Goal: Find specific page/section: Find specific page/section

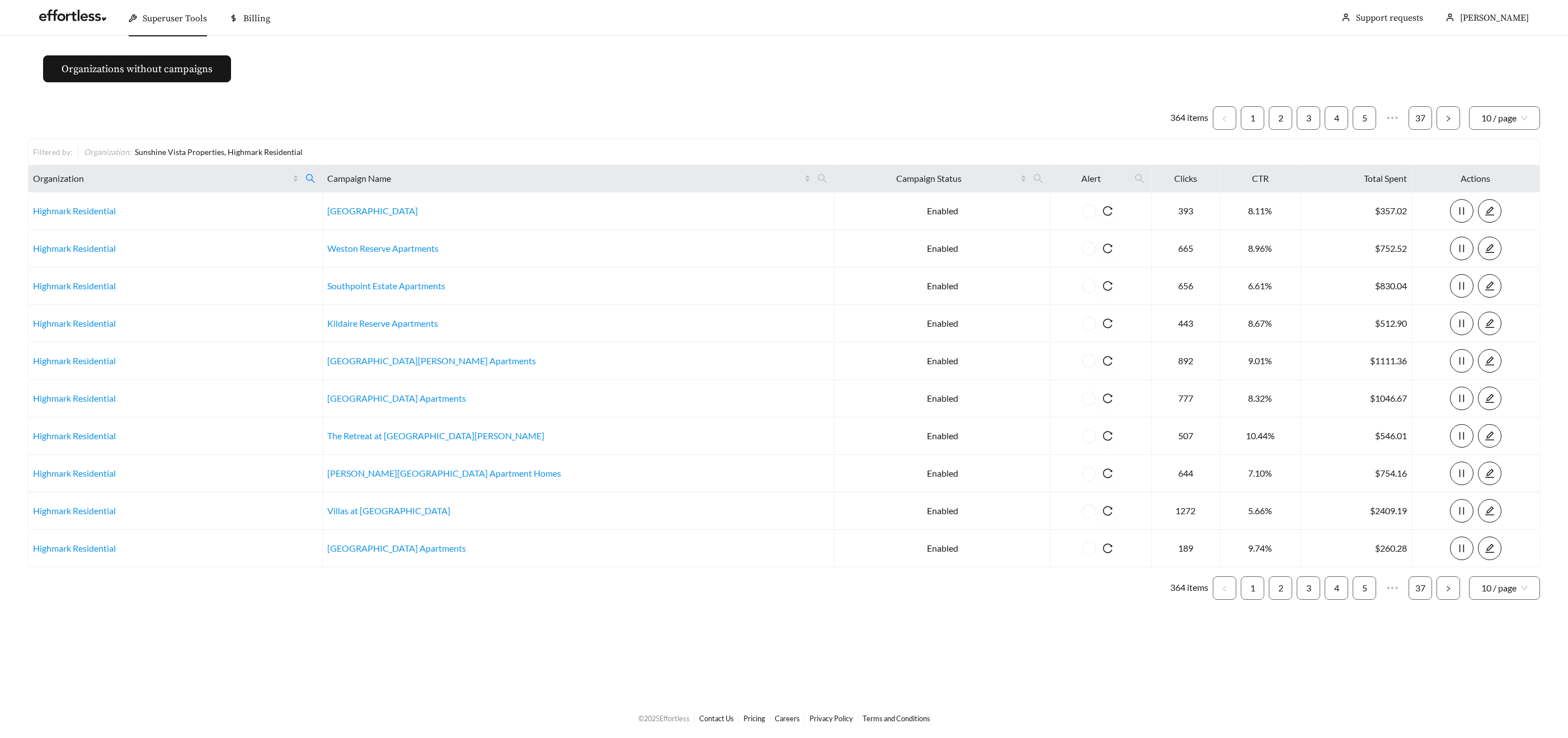
click at [161, 27] on div "Superuser Tools" at bounding box center [168, 18] width 79 height 36
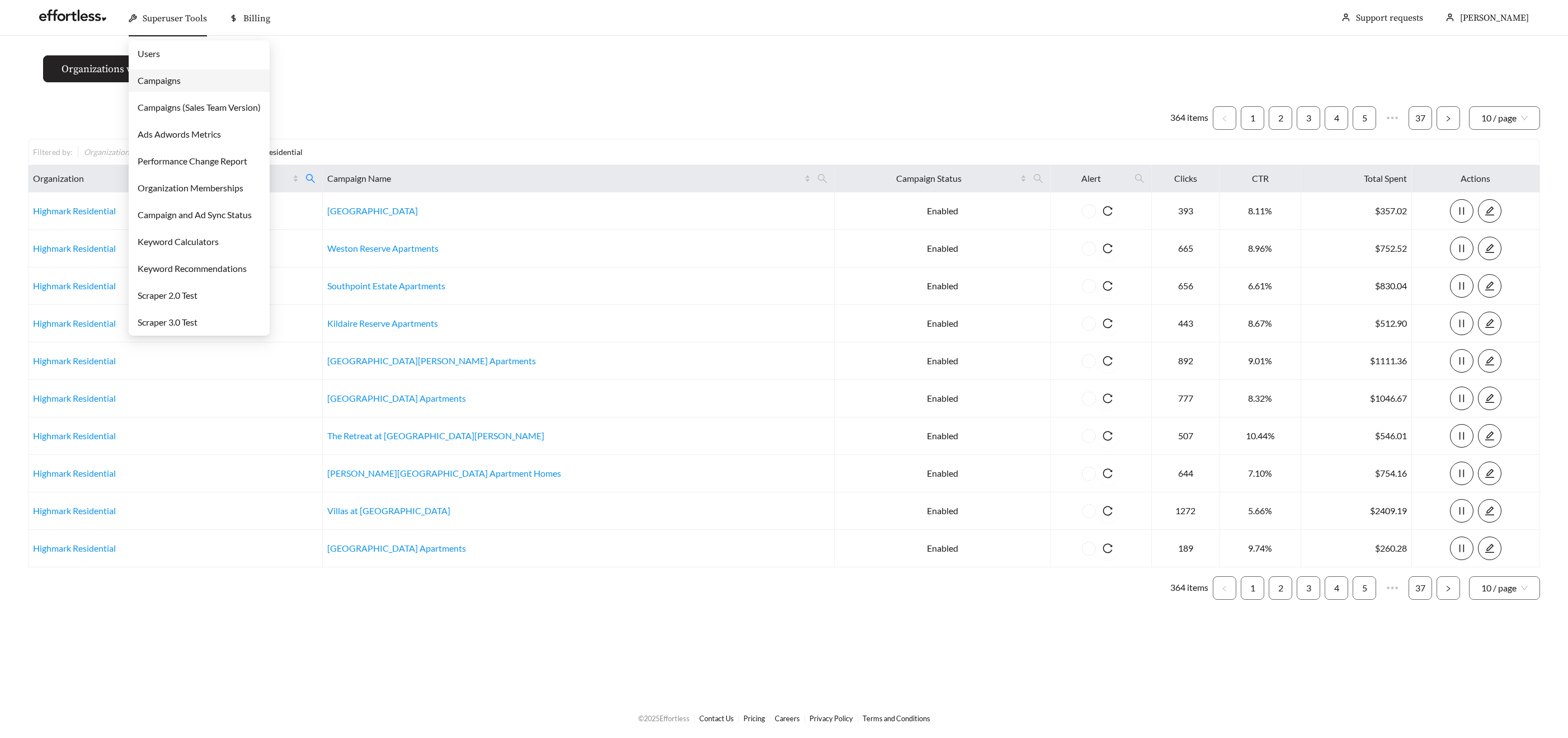
click at [167, 79] on link "Campaigns" at bounding box center [159, 80] width 43 height 11
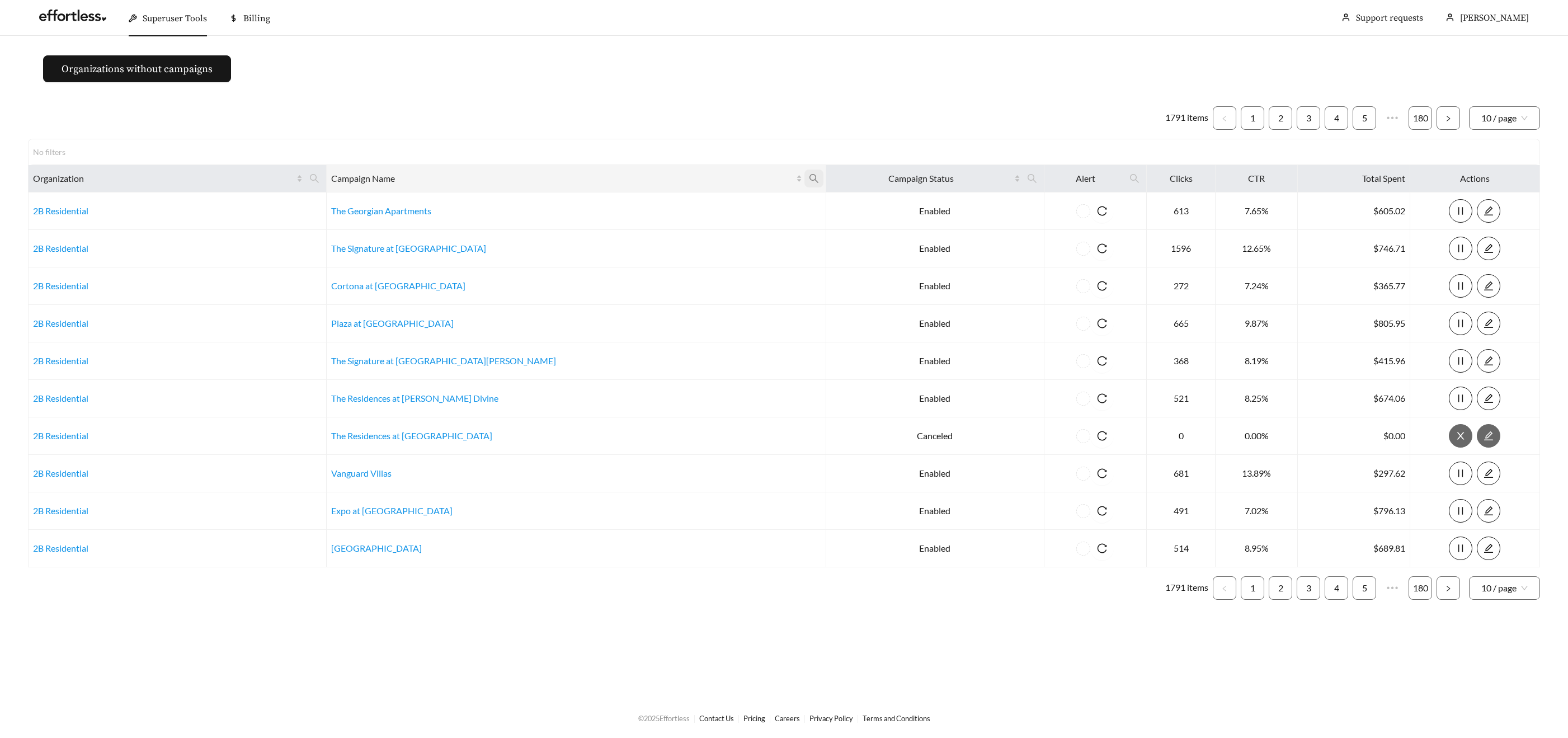
click at [804, 178] on span at bounding box center [813, 178] width 19 height 18
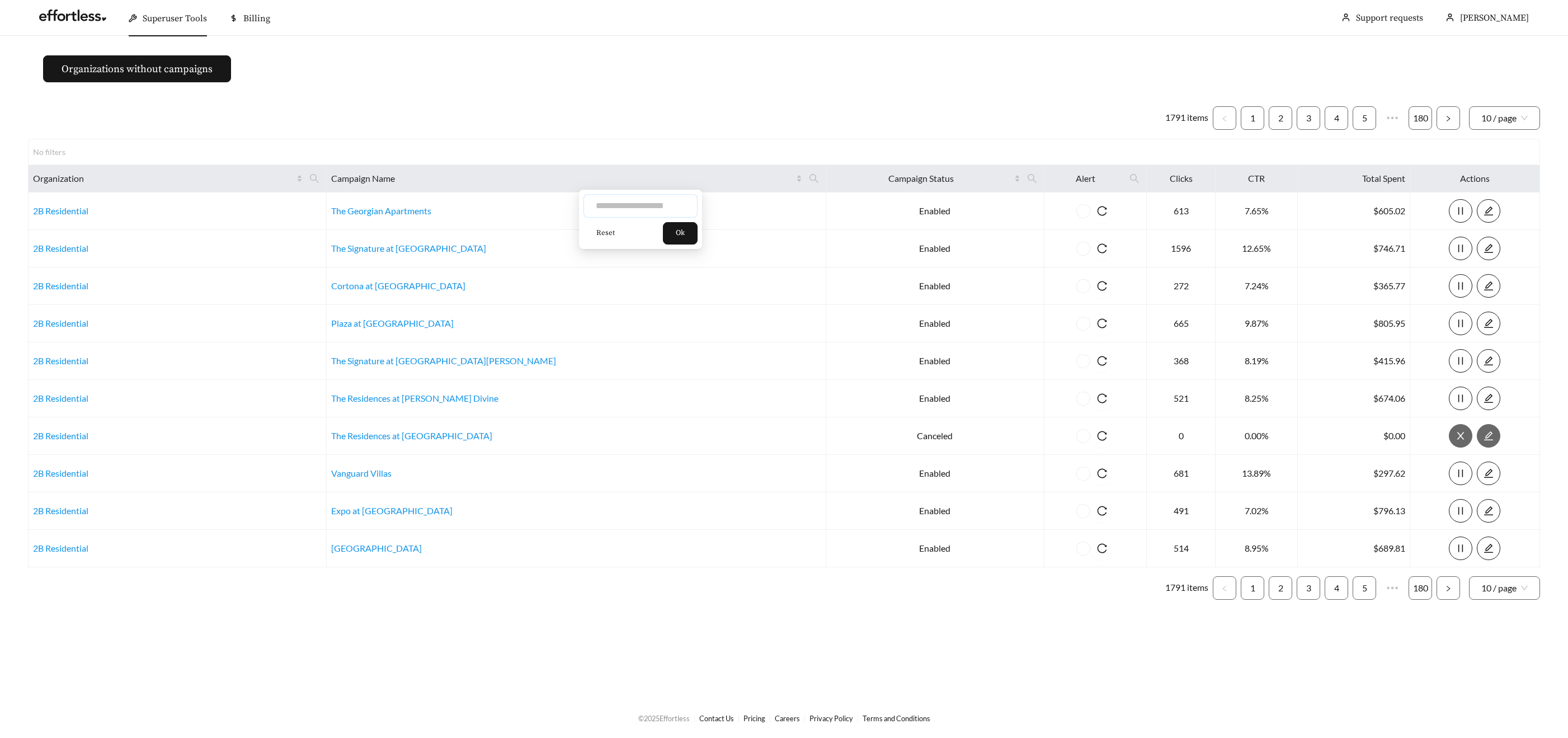
click at [671, 200] on input "text" at bounding box center [641, 205] width 114 height 23
type input "*****"
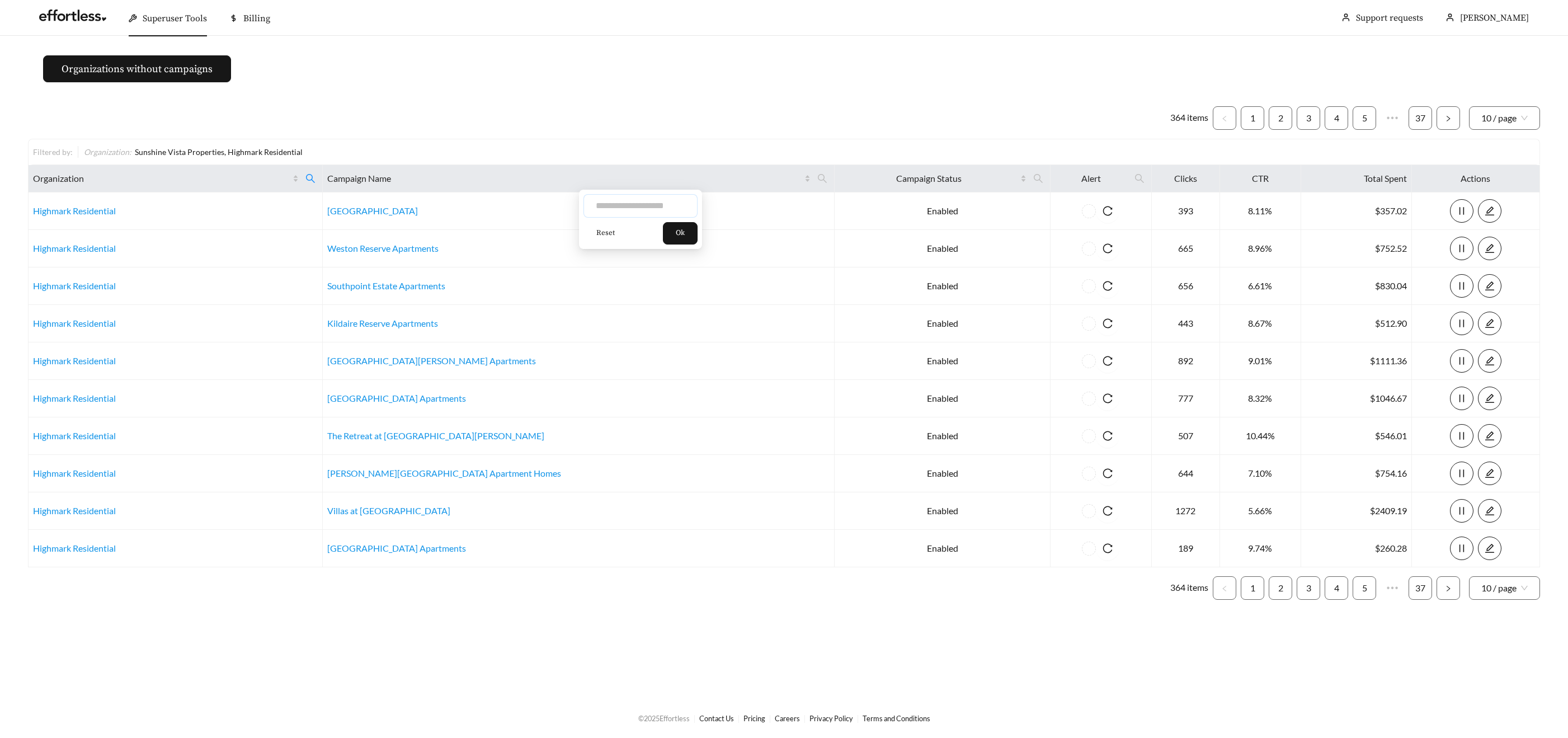
click at [621, 211] on input "text" at bounding box center [641, 205] width 114 height 23
type input "*"
click at [181, 15] on span "Superuser Tools" at bounding box center [174, 18] width 64 height 11
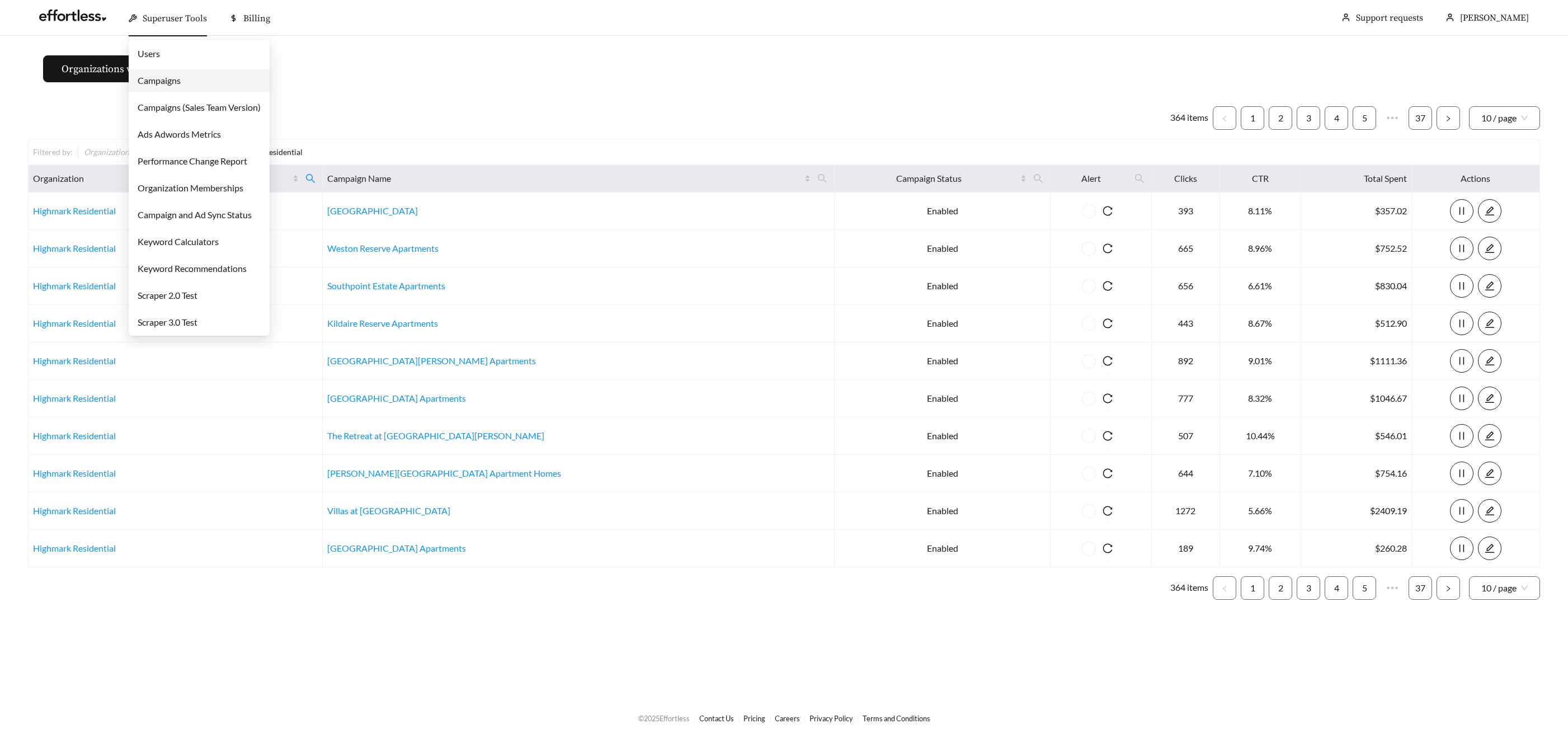
drag, startPoint x: 188, startPoint y: 86, endPoint x: 201, endPoint y: 87, distance: 13.0
click at [181, 86] on link "Campaigns" at bounding box center [159, 80] width 43 height 11
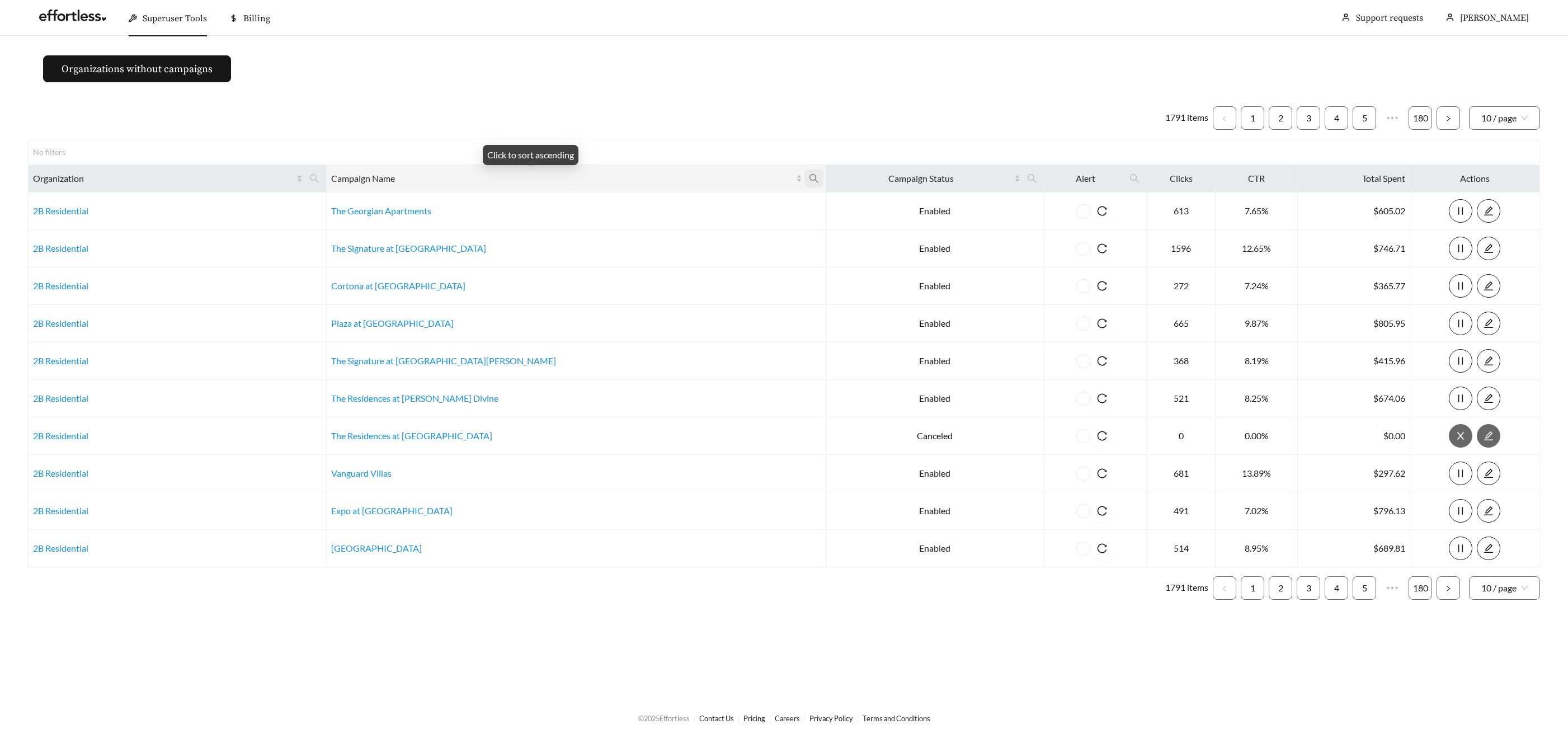
click at [809, 178] on icon "search" at bounding box center [814, 178] width 10 height 10
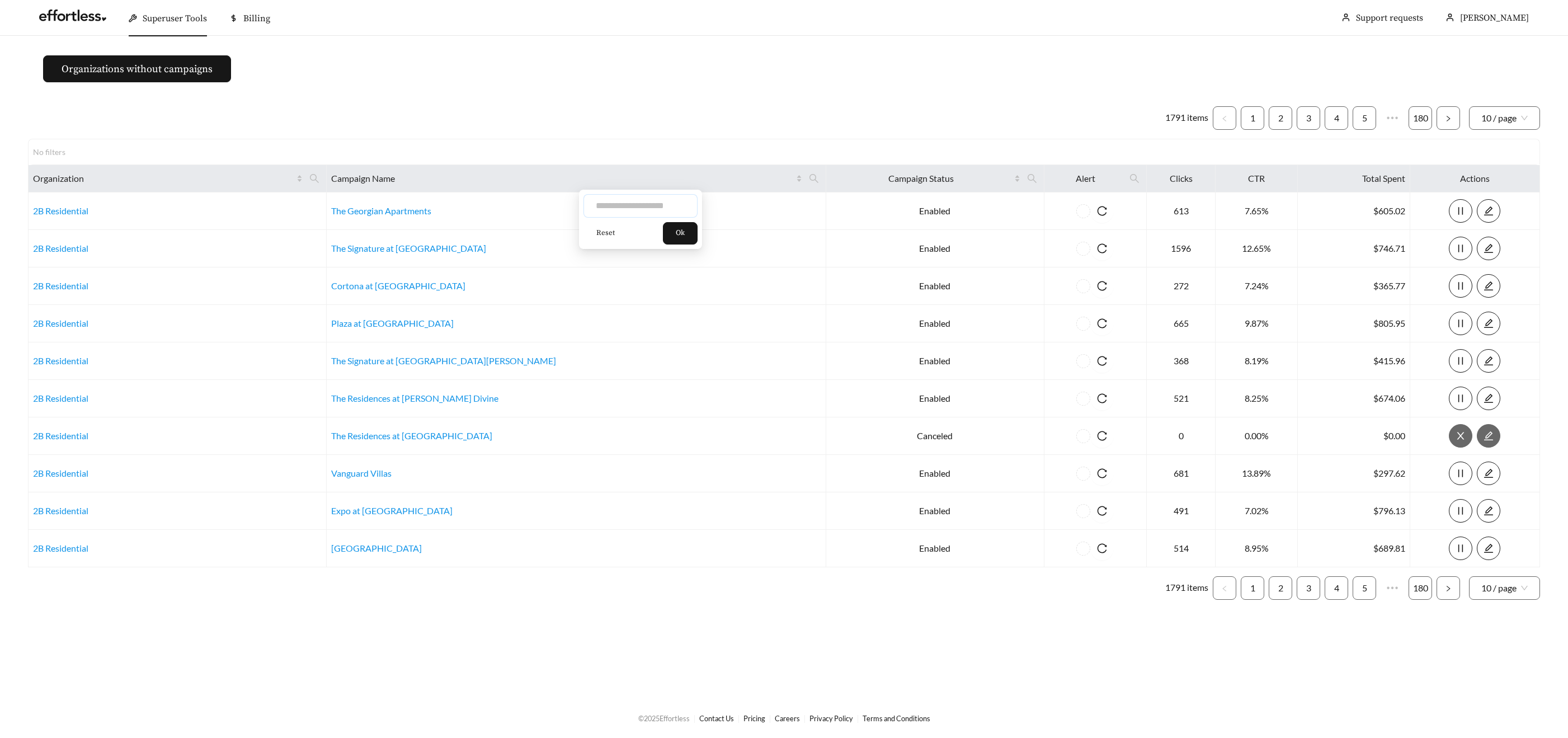
click at [653, 208] on input "text" at bounding box center [641, 205] width 114 height 23
type input "*********"
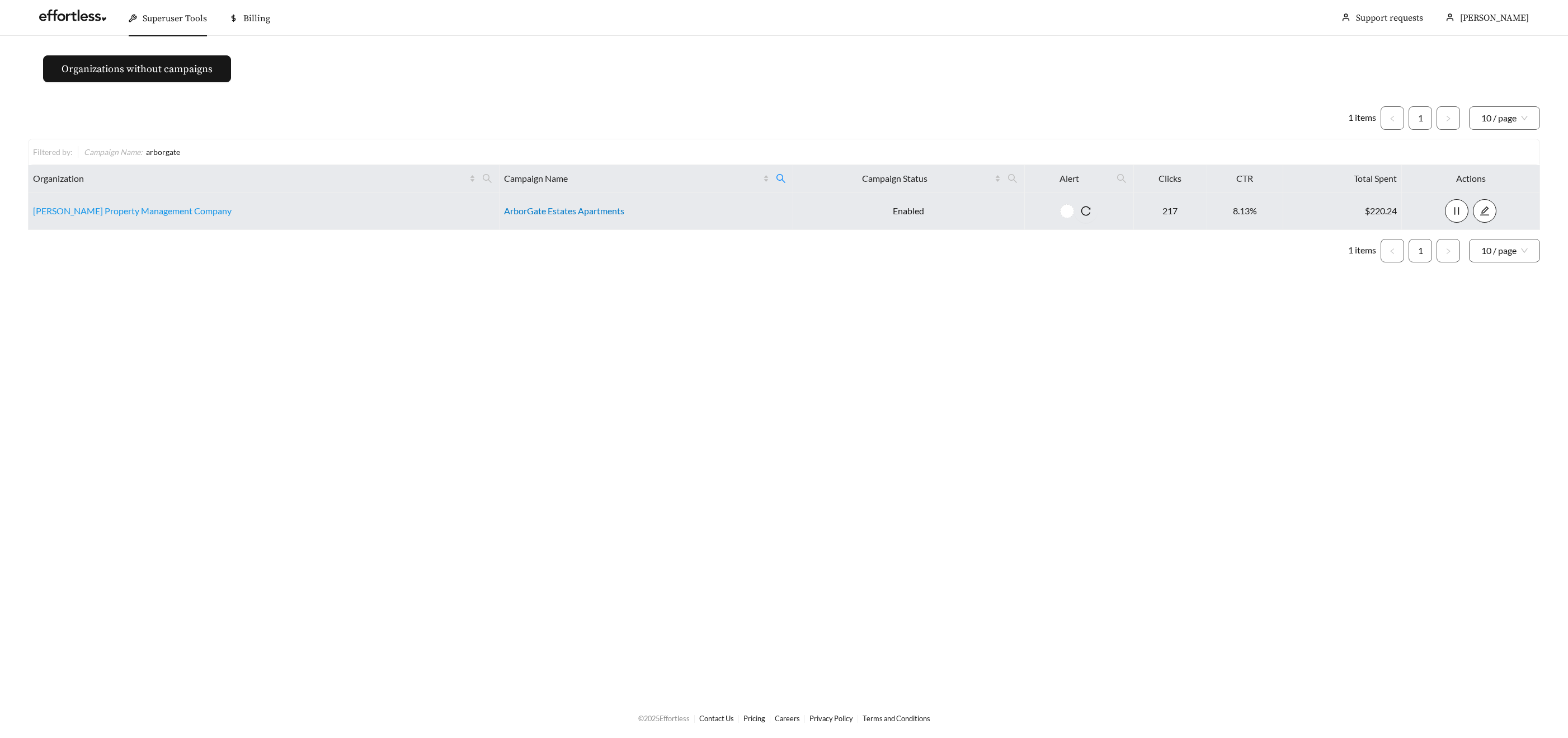
click at [534, 206] on link "ArborGate Estates Apartments" at bounding box center [564, 210] width 120 height 11
